Goal: Task Accomplishment & Management: Manage account settings

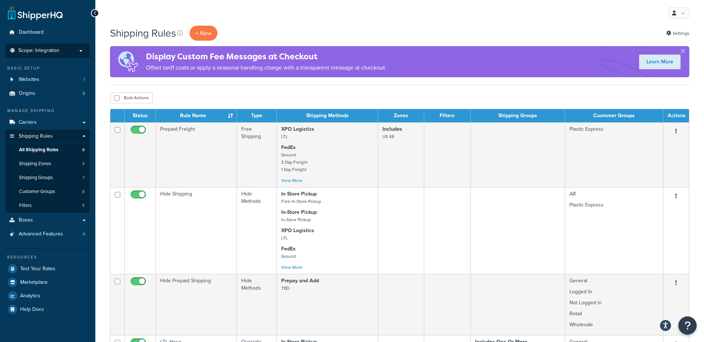
click at [72, 54] on p "Scope: Integration" at bounding box center [48, 51] width 78 height 6
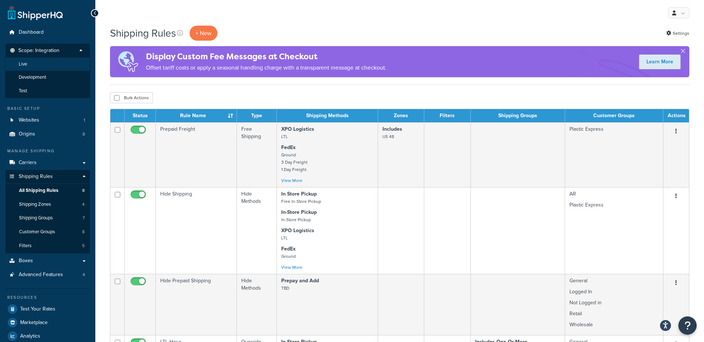
click at [58, 63] on li "Live" at bounding box center [47, 65] width 85 height 14
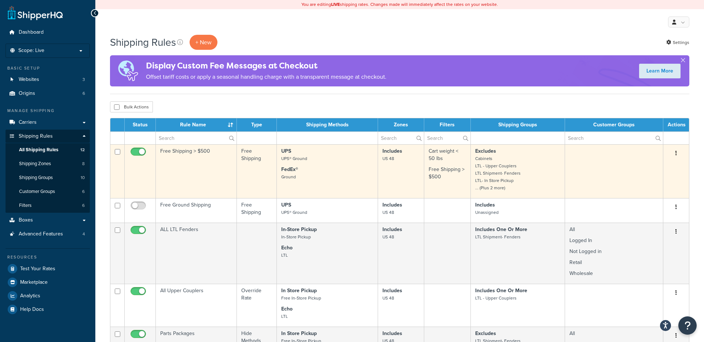
click at [206, 169] on td "Free Shipping > $500" at bounding box center [196, 171] width 81 height 54
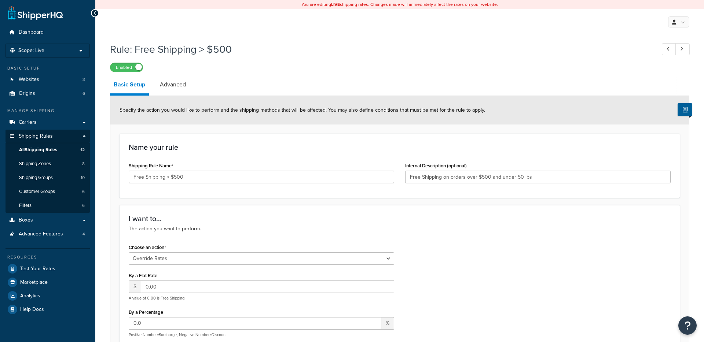
select select "OVERRIDE"
click at [61, 181] on link "Shipping Groups 10" at bounding box center [47, 178] width 84 height 14
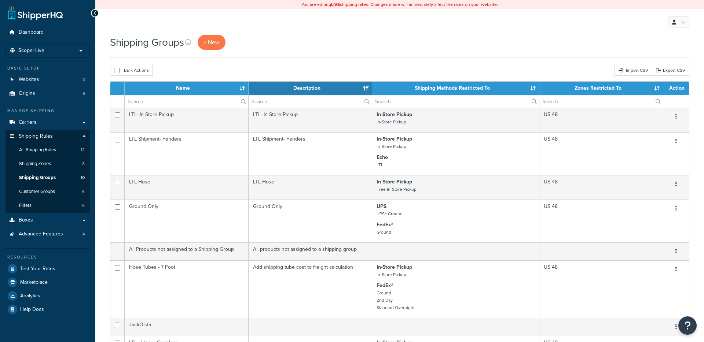
select select "15"
click at [40, 151] on span "All Shipping Rules" at bounding box center [37, 150] width 37 height 6
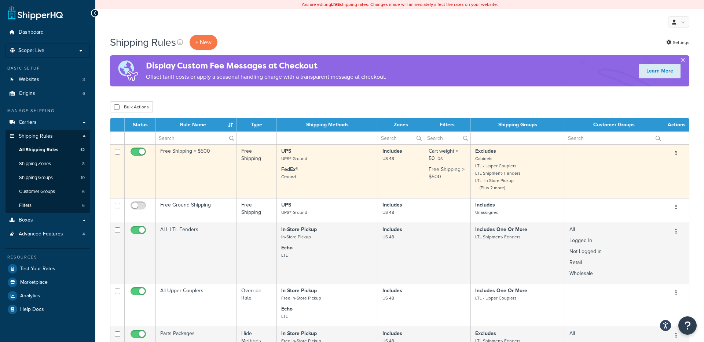
click at [181, 151] on td "Free Shipping > $500" at bounding box center [196, 171] width 81 height 54
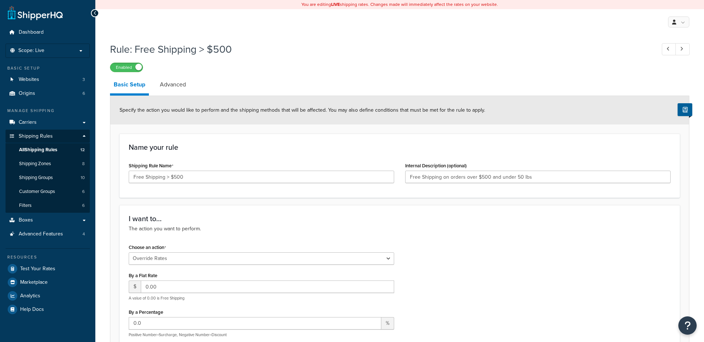
select select "OVERRIDE"
click at [179, 85] on link "Advanced" at bounding box center [172, 85] width 33 height 18
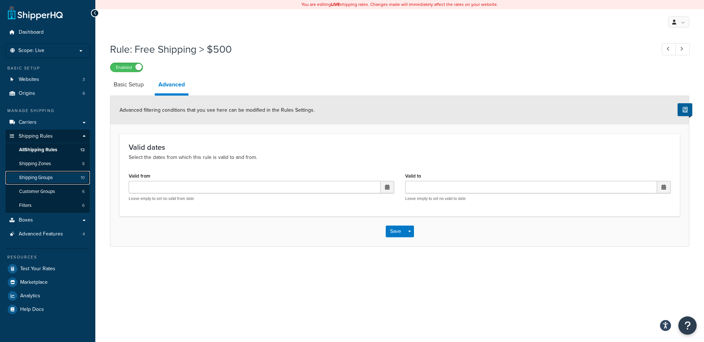
click at [47, 177] on span "Shipping Groups" at bounding box center [36, 178] width 34 height 6
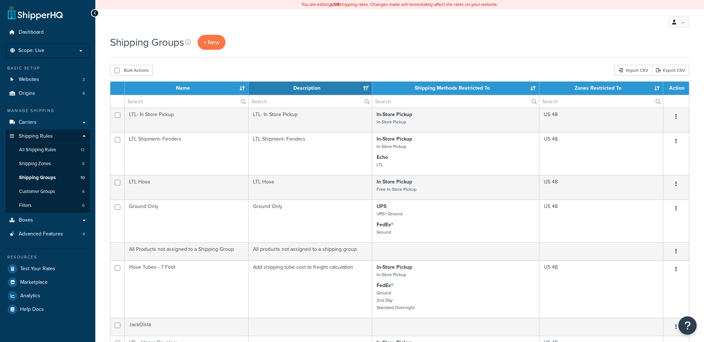
select select "15"
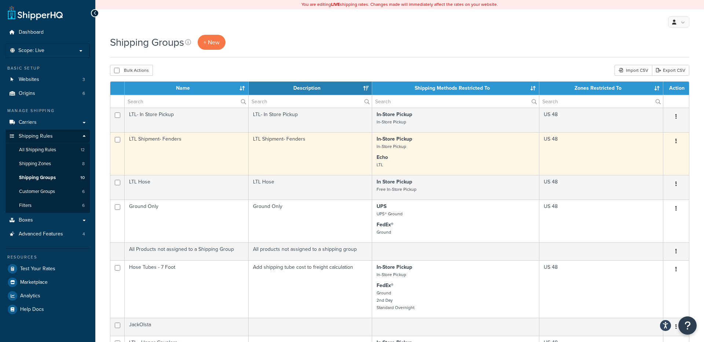
scroll to position [1, 0]
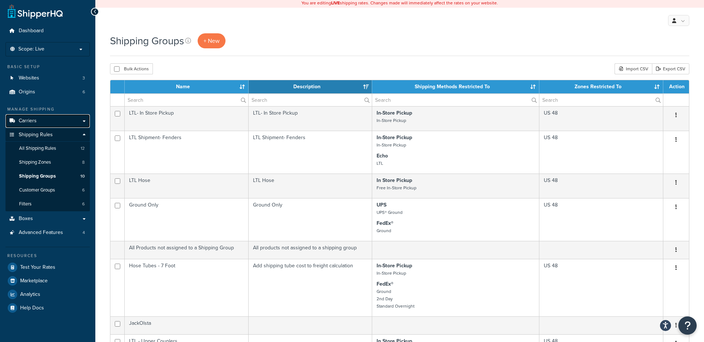
click at [37, 120] on link "Carriers" at bounding box center [47, 121] width 84 height 14
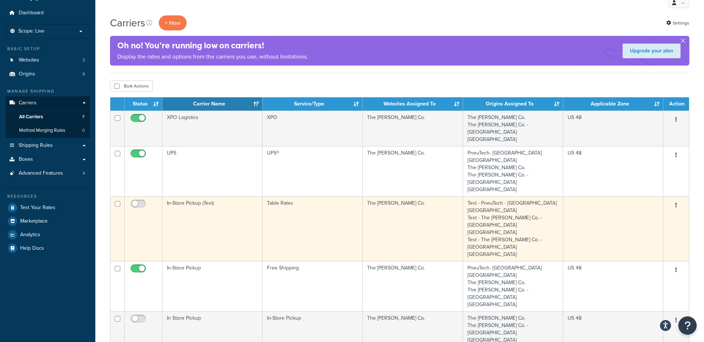
scroll to position [35, 0]
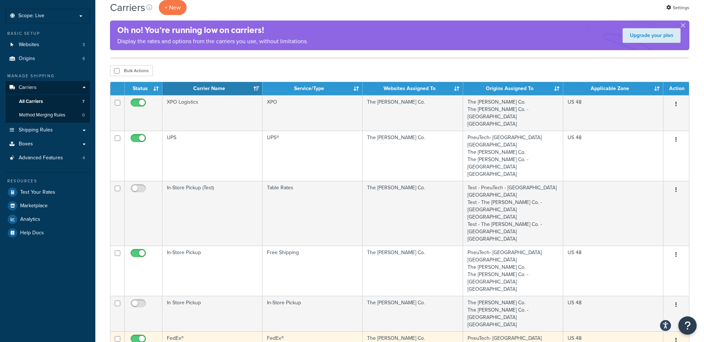
click at [213, 332] on td "FedEx®" at bounding box center [212, 346] width 100 height 28
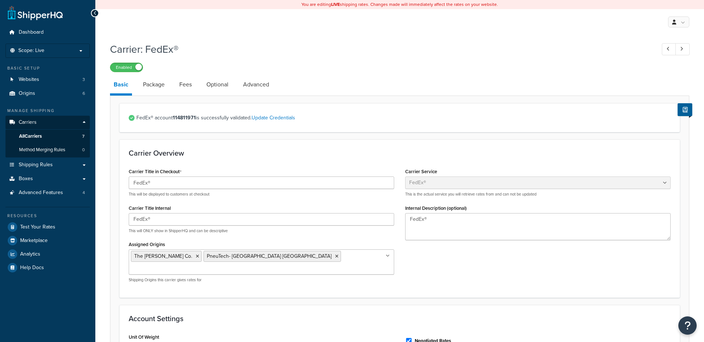
select select "fedEx"
select select "REGULAR_PICKUP"
select select "YOUR_PACKAGING"
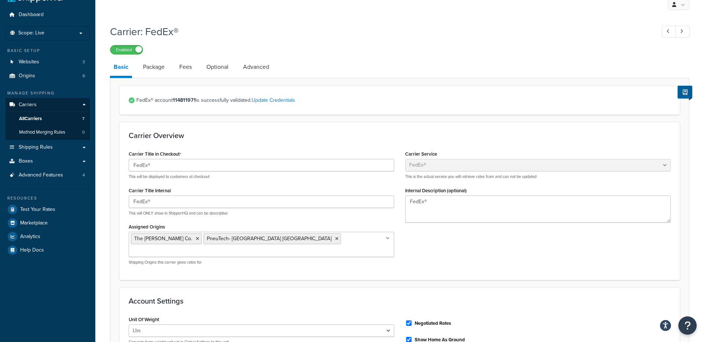
scroll to position [17, 0]
click at [149, 66] on link "Package" at bounding box center [153, 68] width 29 height 18
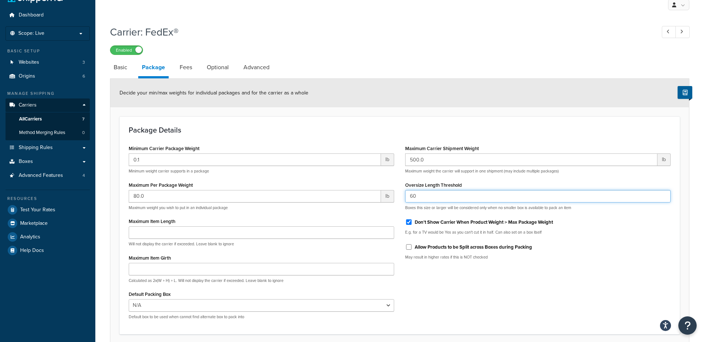
click at [420, 194] on input "60" at bounding box center [537, 196] width 265 height 12
click at [33, 117] on span "All Carriers" at bounding box center [30, 119] width 23 height 6
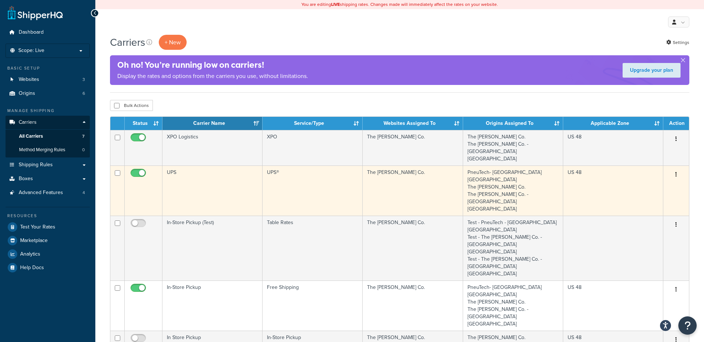
click at [193, 166] on td "UPS" at bounding box center [212, 191] width 100 height 50
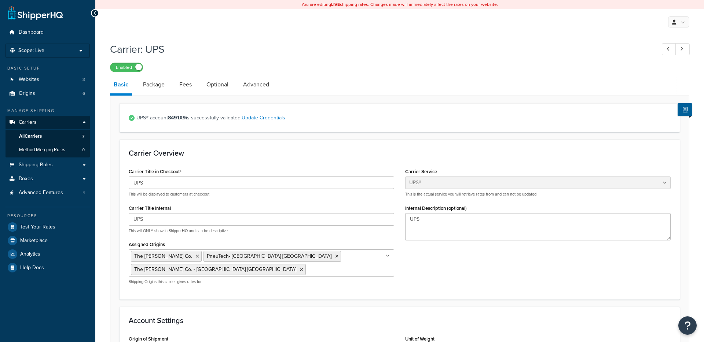
select select "ups"
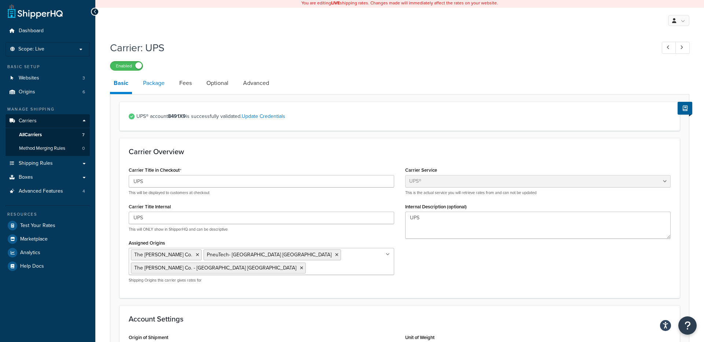
click at [155, 85] on link "Package" at bounding box center [153, 83] width 29 height 18
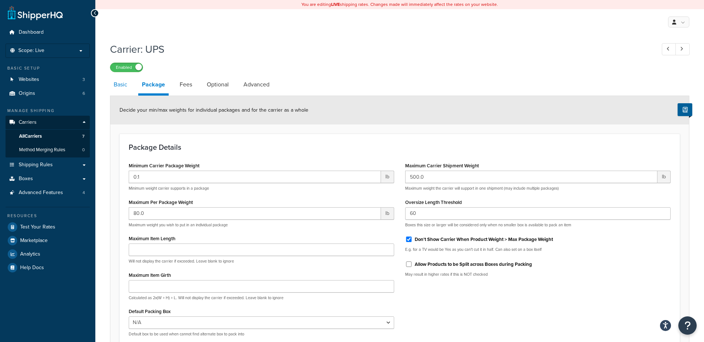
click at [115, 86] on link "Basic" at bounding box center [120, 85] width 21 height 18
select select "ups"
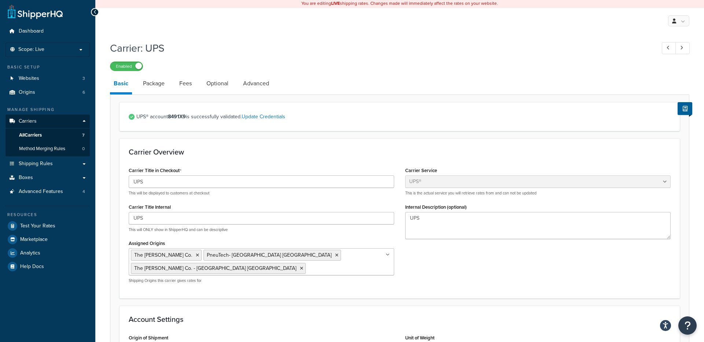
scroll to position [1, 0]
click at [49, 133] on link "All Carriers 7" at bounding box center [47, 135] width 84 height 14
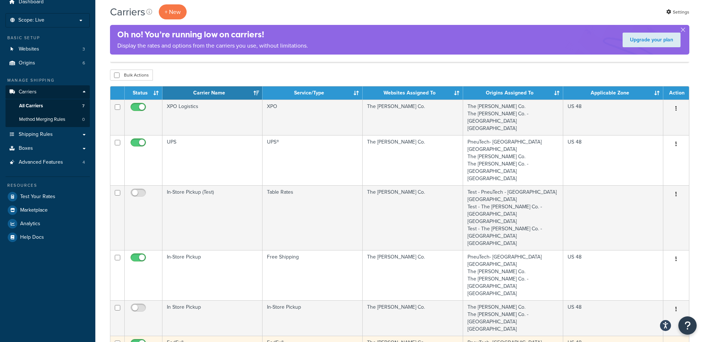
scroll to position [43, 0]
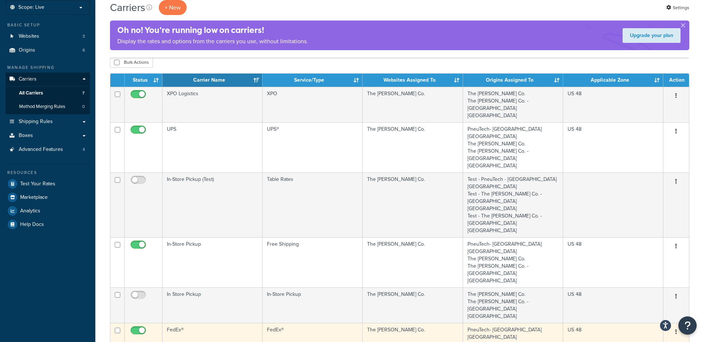
click at [203, 323] on td "FedEx®" at bounding box center [212, 337] width 100 height 28
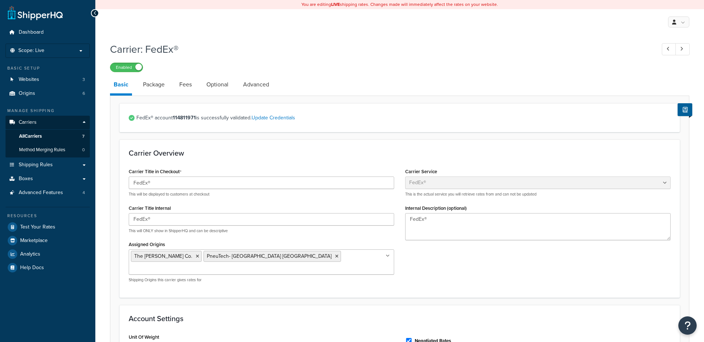
select select "fedEx"
select select "REGULAR_PICKUP"
select select "YOUR_PACKAGING"
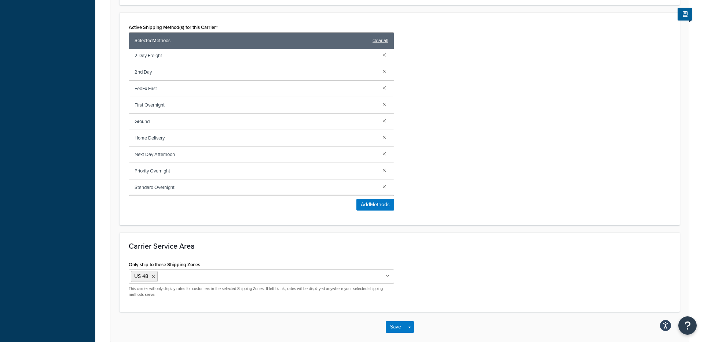
scroll to position [442, 0]
